Goal: Task Accomplishment & Management: Manage account settings

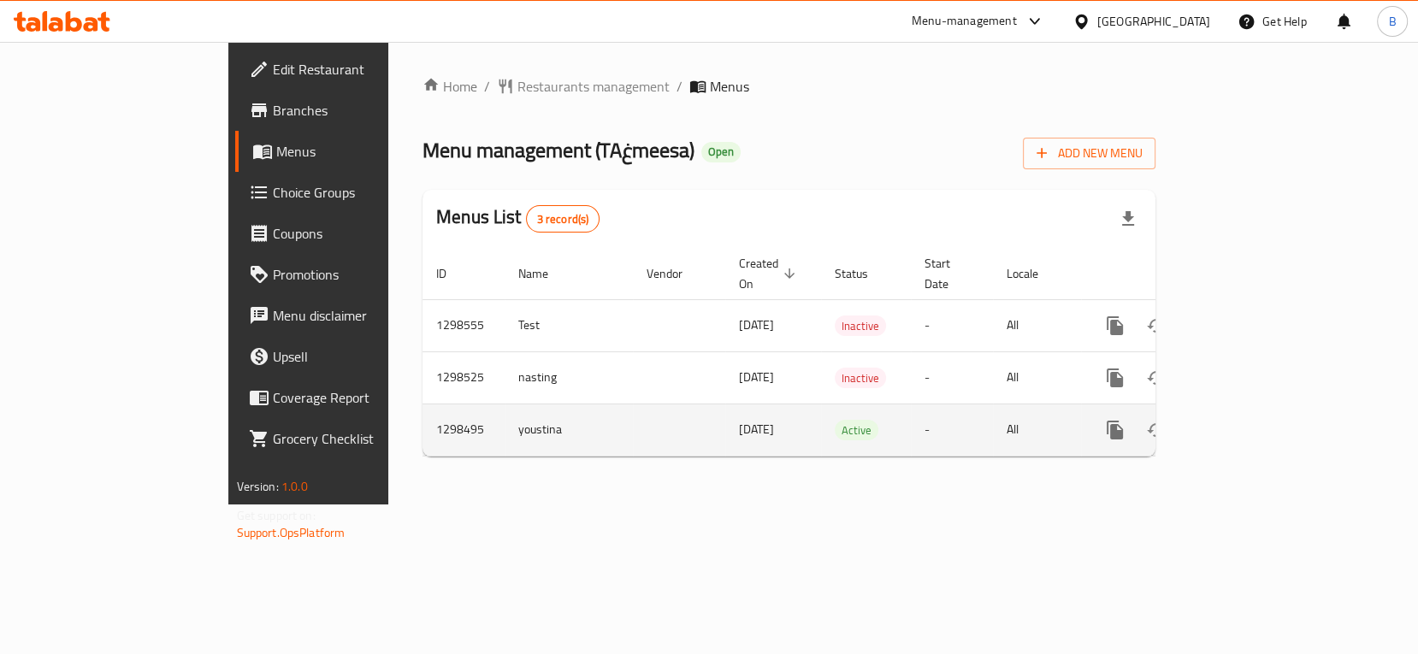
click at [1246, 423] on icon "enhanced table" at bounding box center [1238, 430] width 15 height 15
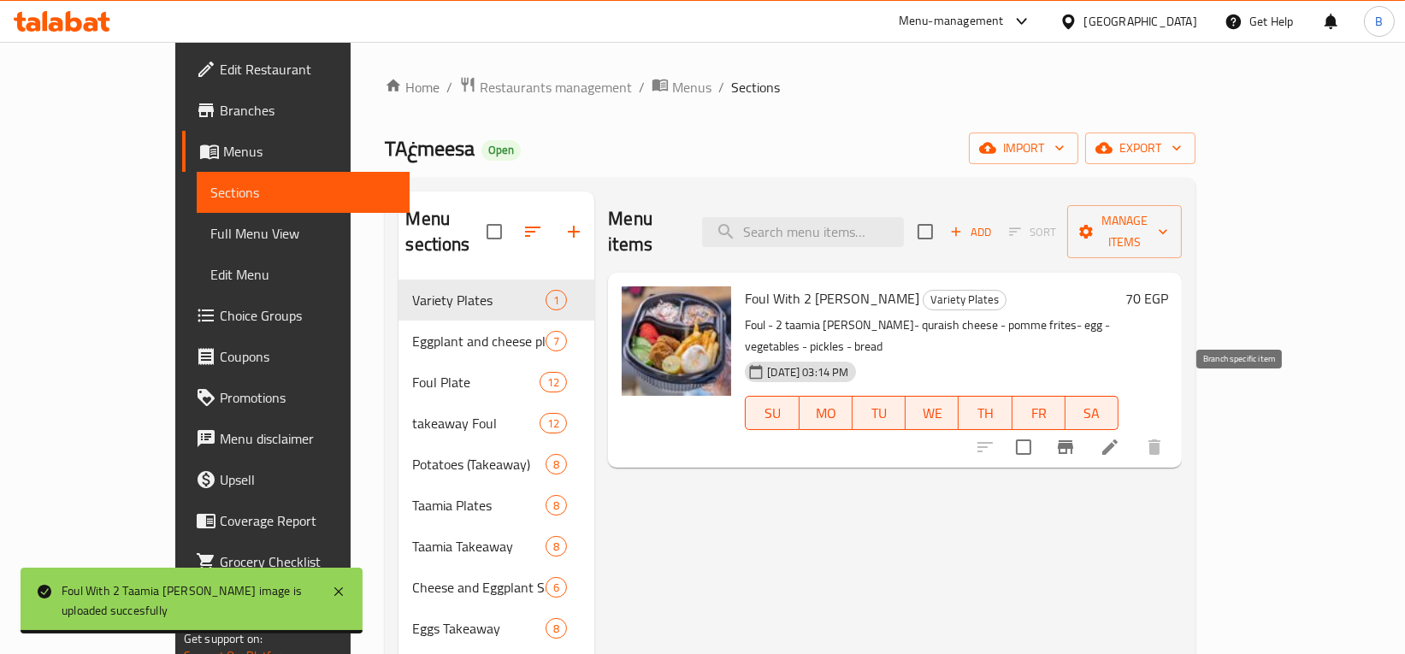
click at [1076, 437] on icon "Branch-specific-item" at bounding box center [1065, 447] width 21 height 21
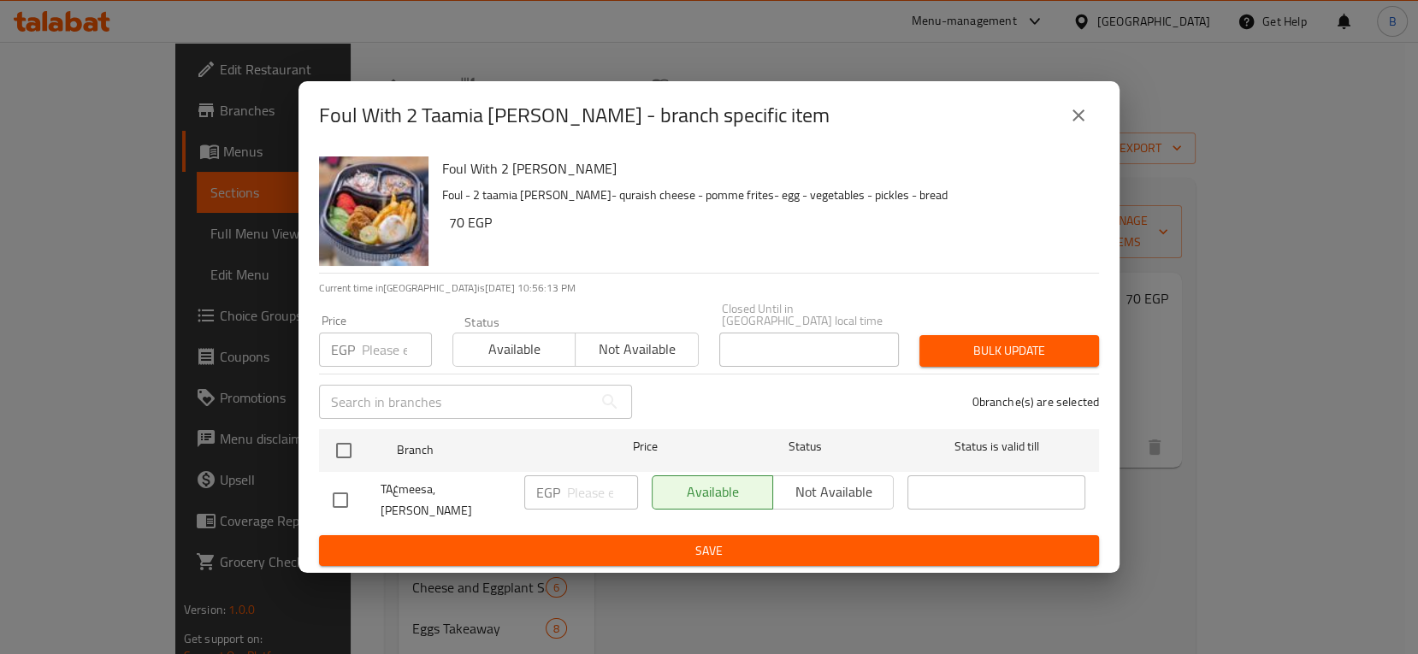
click at [1076, 122] on icon "close" at bounding box center [1078, 115] width 21 height 21
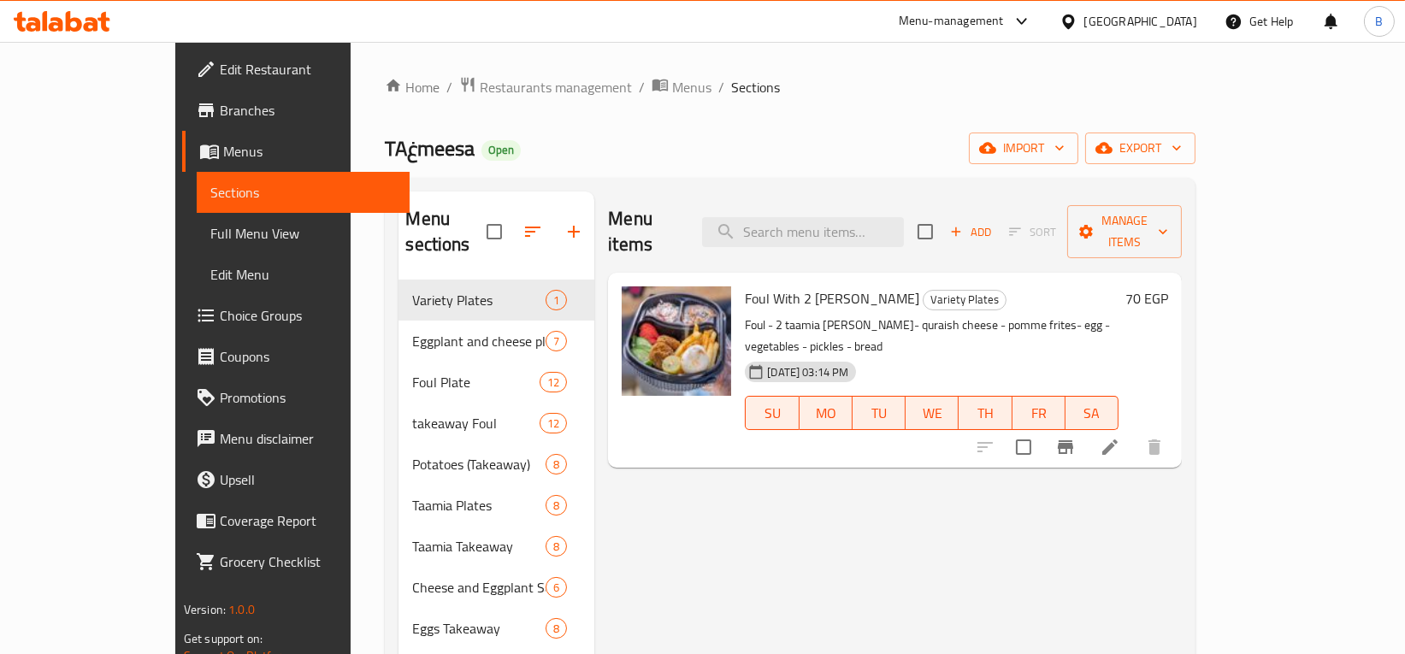
click at [1134, 432] on li at bounding box center [1110, 447] width 48 height 31
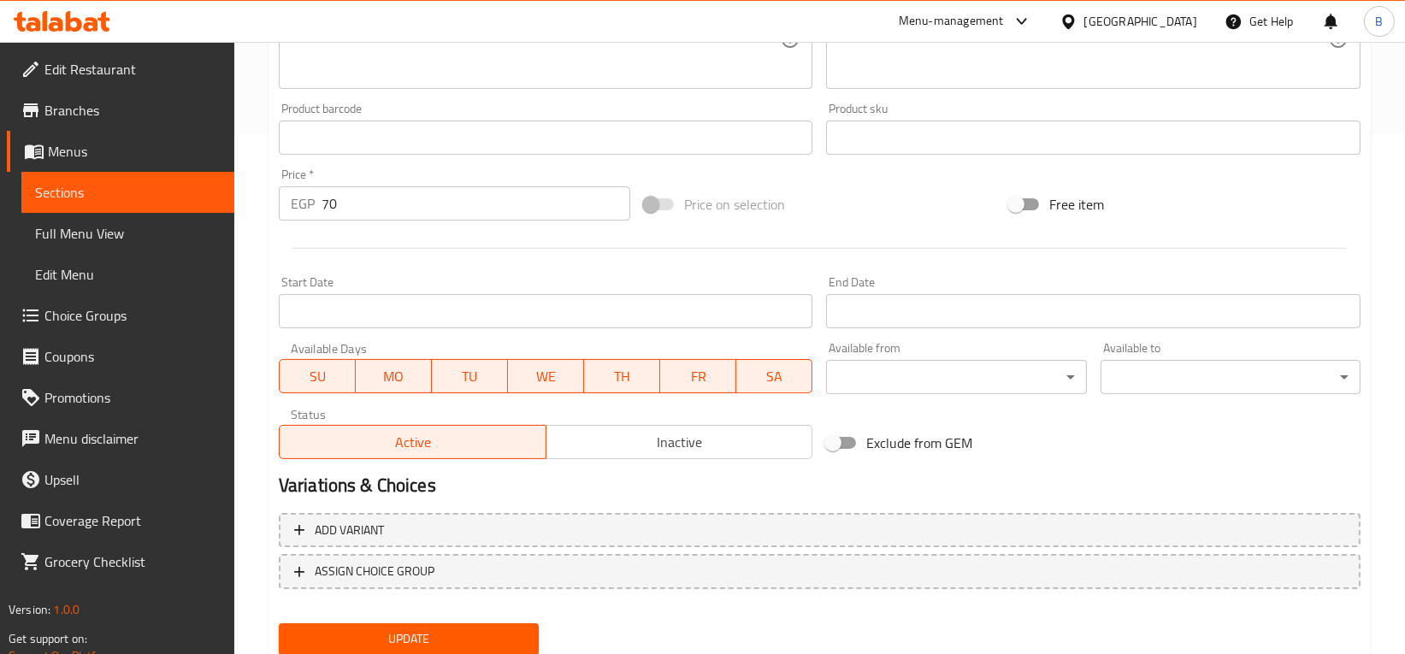
scroll to position [578, 0]
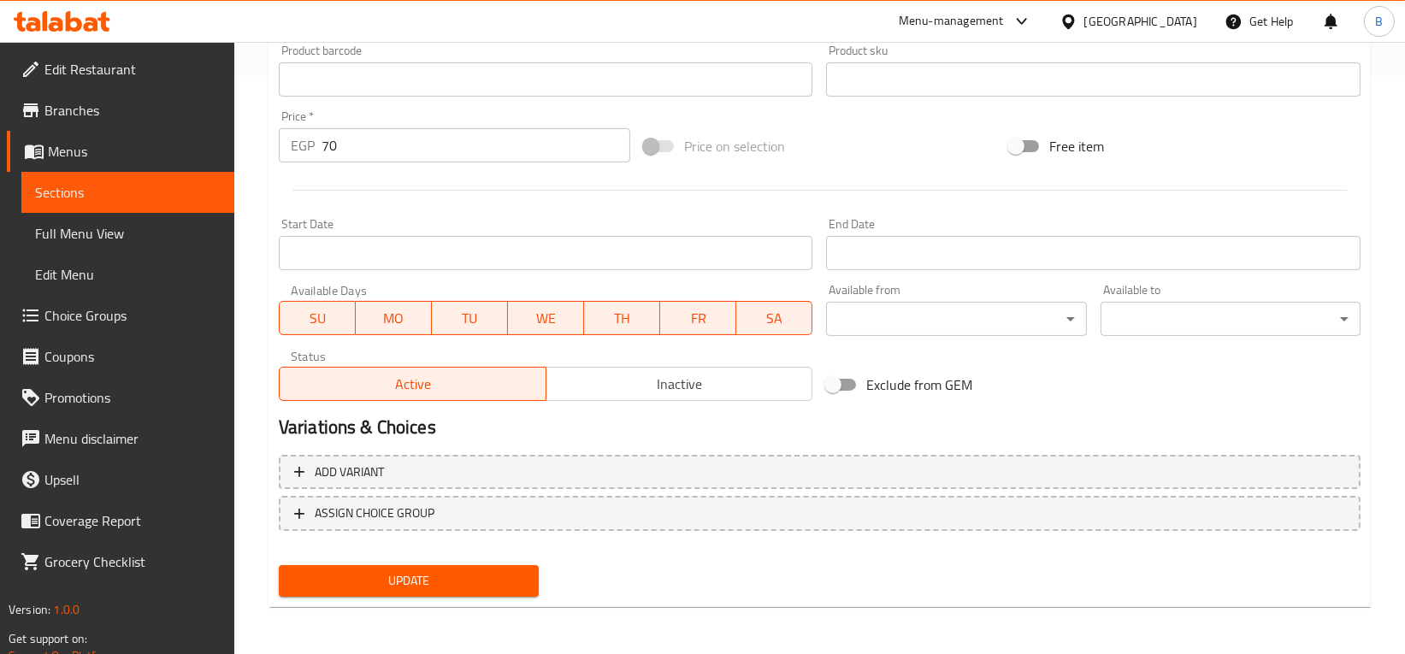
click at [355, 143] on input "70" at bounding box center [476, 145] width 309 height 34
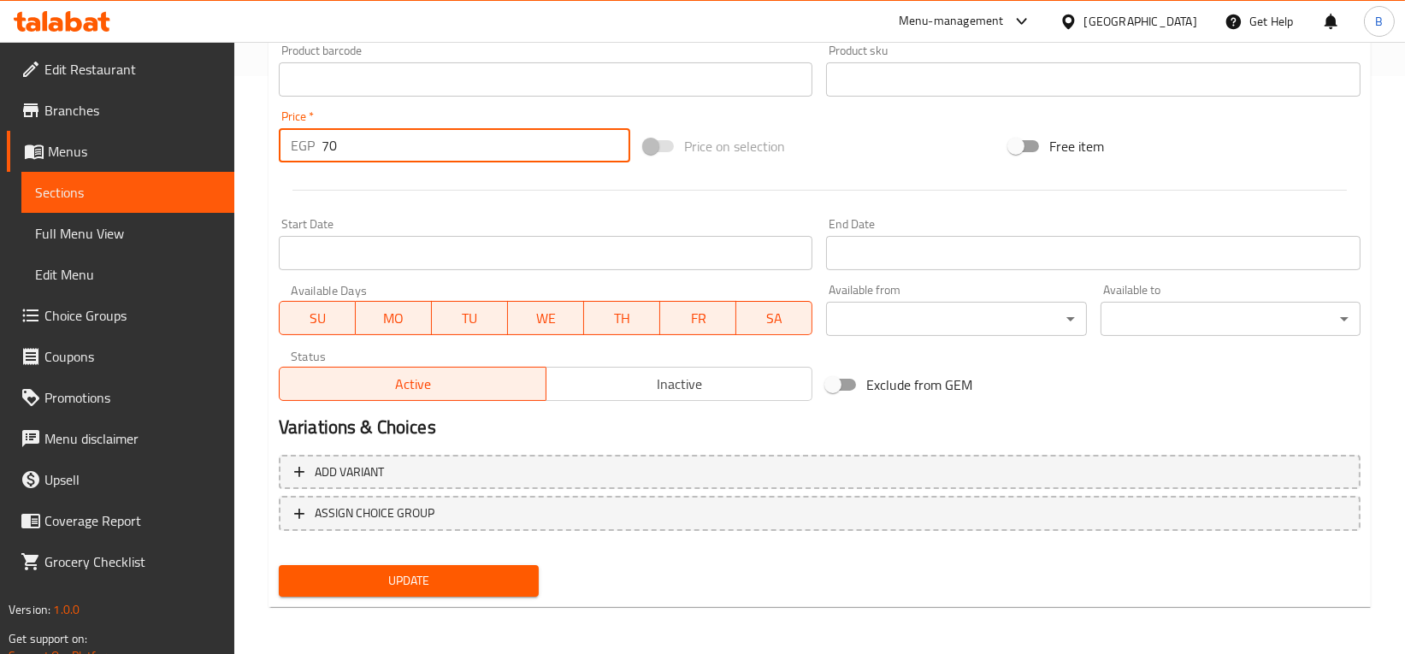
click at [355, 143] on input "70" at bounding box center [476, 145] width 309 height 34
click at [327, 145] on input "70" at bounding box center [476, 145] width 309 height 34
type input "90"
click at [450, 579] on span "Update" at bounding box center [409, 580] width 233 height 21
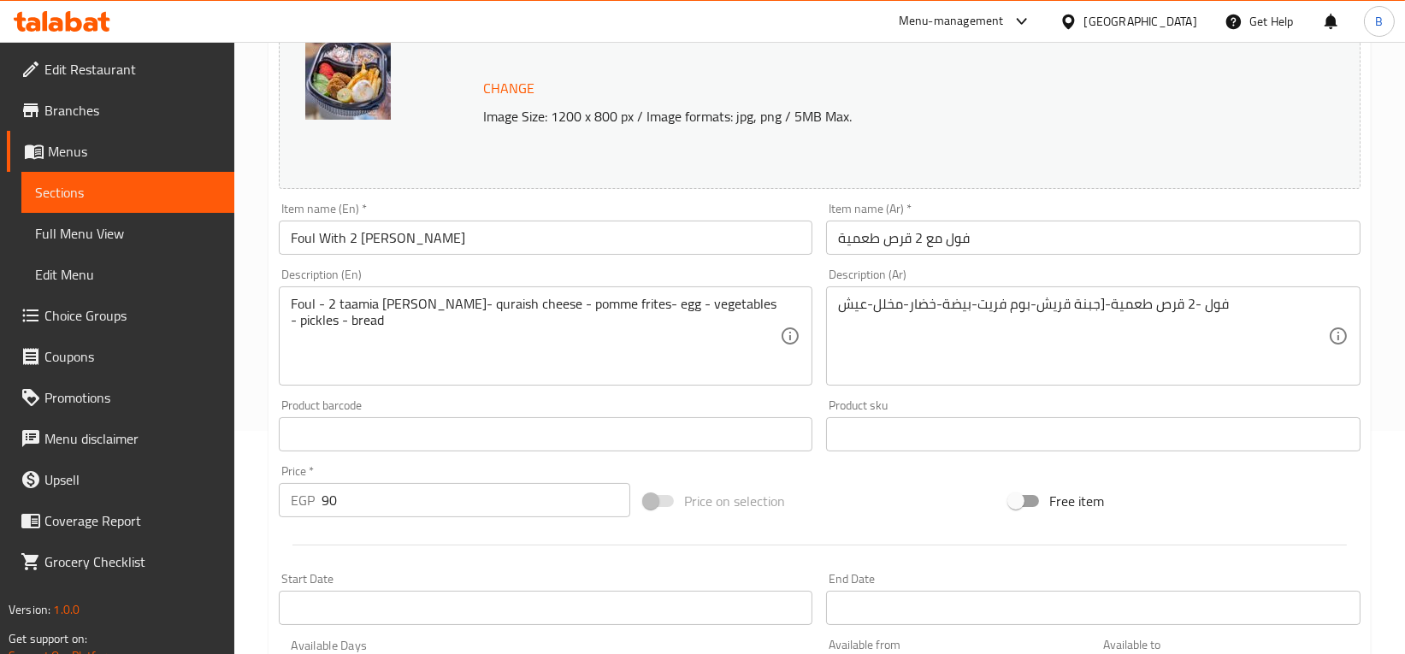
scroll to position [0, 0]
